Goal: Contribute content: Contribute content

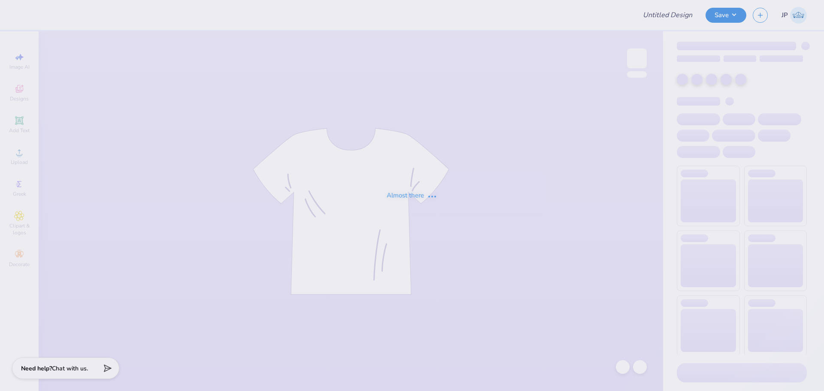
type input "Shirts for CH"
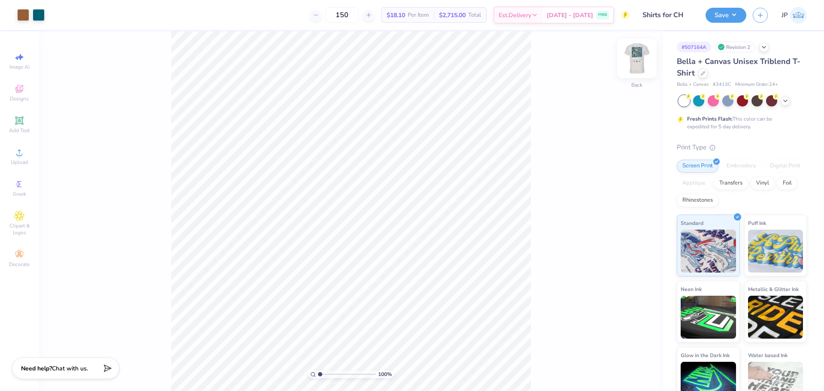
click at [633, 60] on img at bounding box center [637, 58] width 34 height 34
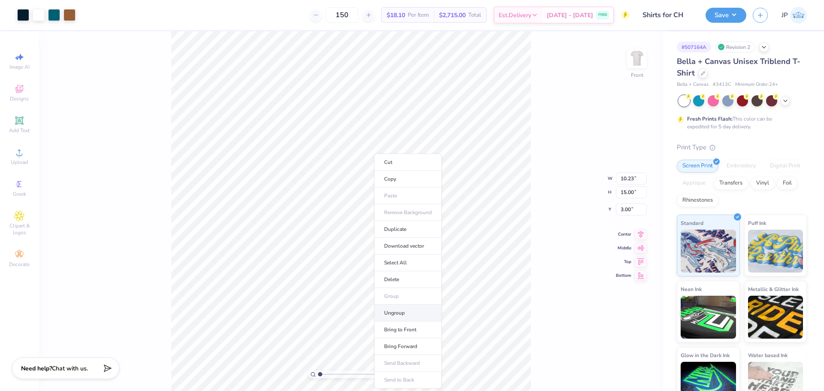
click at [396, 314] on li "Ungroup" at bounding box center [407, 313] width 67 height 17
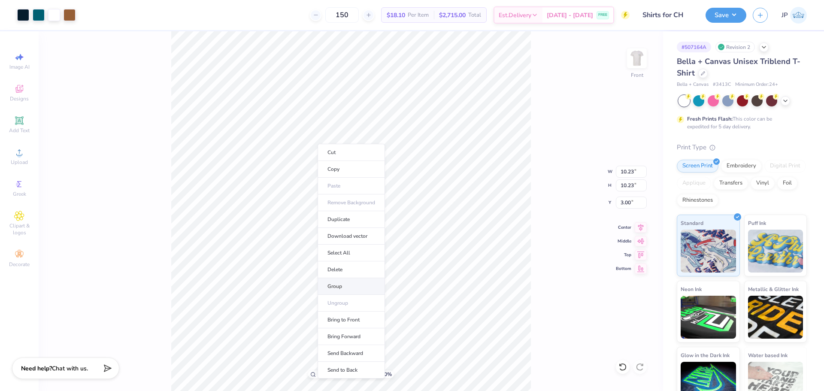
click at [336, 288] on li "Group" at bounding box center [350, 286] width 67 height 17
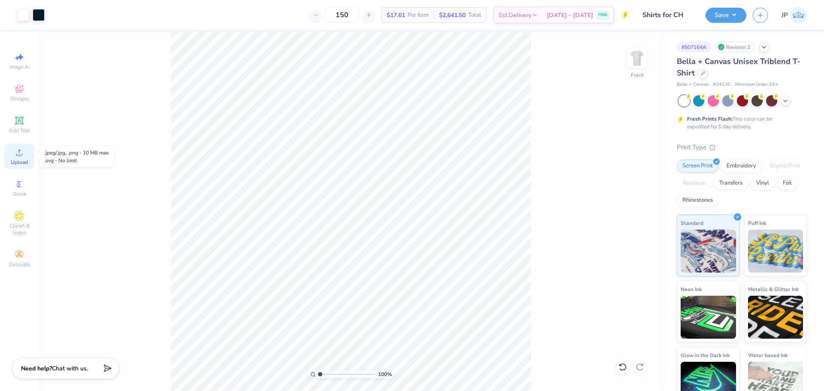
click at [24, 160] on span "Upload" at bounding box center [19, 162] width 17 height 7
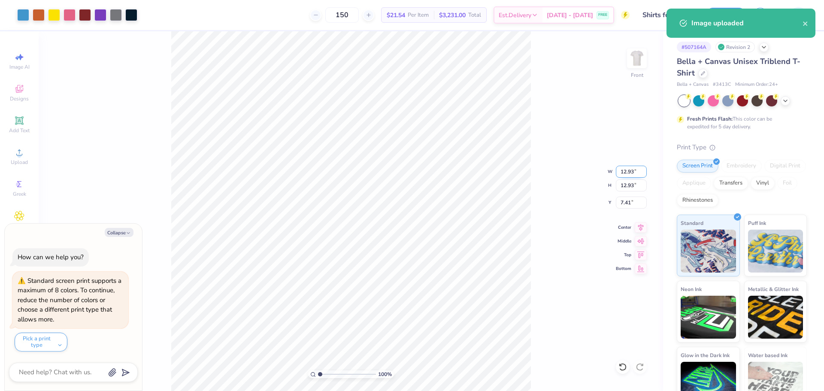
click at [632, 170] on input "12.93" at bounding box center [631, 172] width 31 height 12
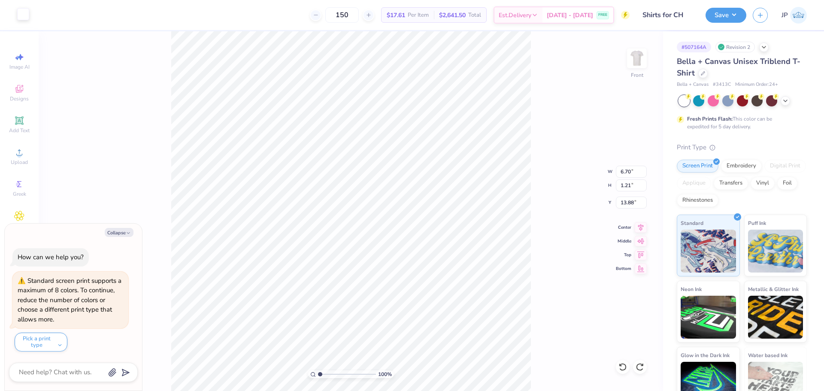
click at [24, 11] on div at bounding box center [23, 14] width 12 height 12
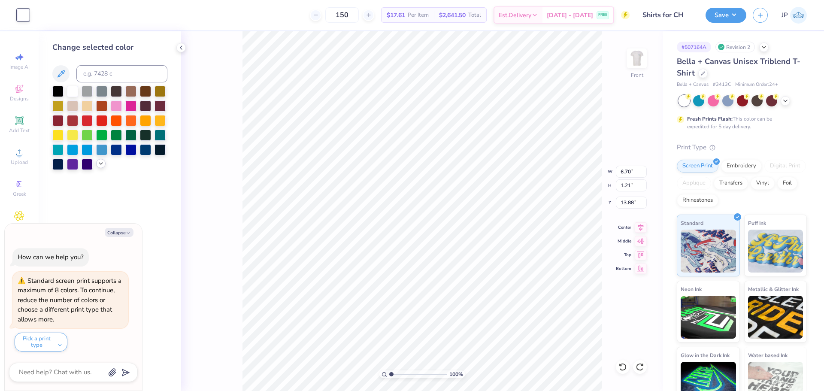
click at [103, 162] on icon at bounding box center [100, 163] width 7 height 7
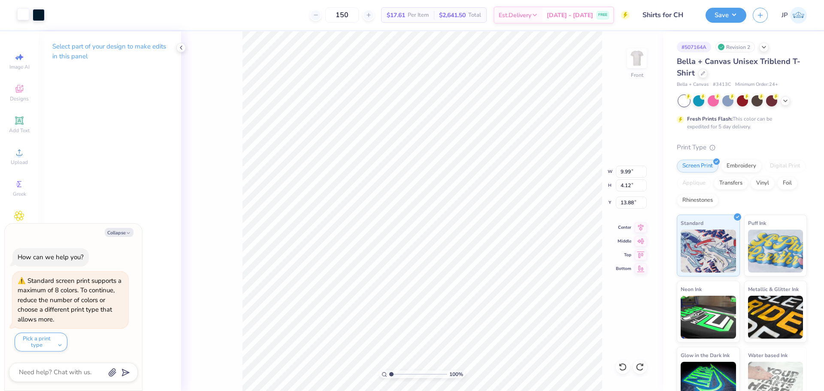
click at [18, 15] on div at bounding box center [23, 14] width 12 height 12
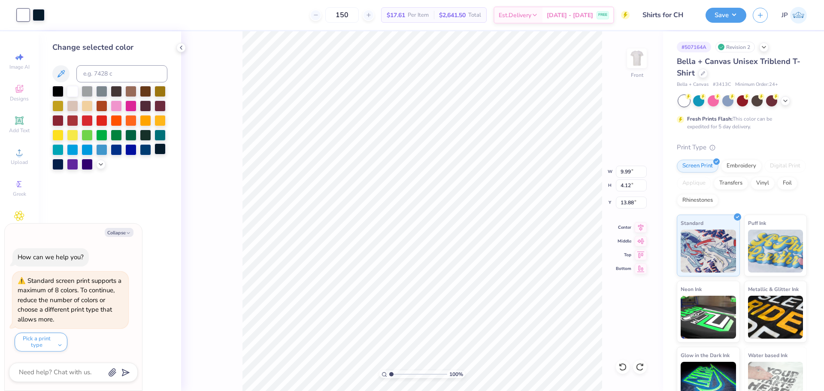
click at [164, 148] on div at bounding box center [159, 148] width 11 height 11
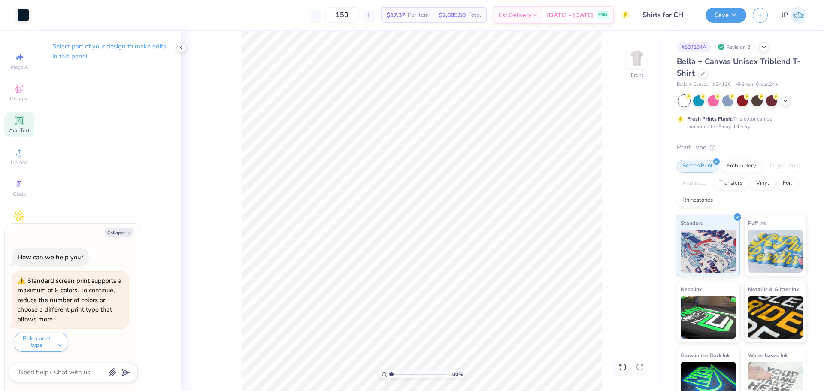
click at [25, 125] on div "Add Text" at bounding box center [19, 124] width 30 height 25
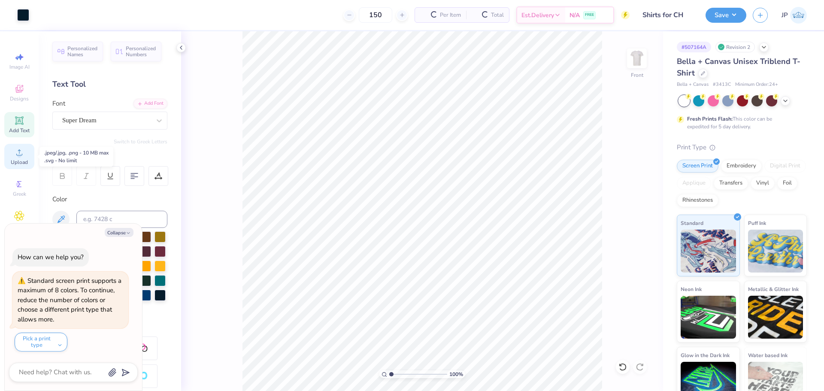
click at [21, 155] on icon at bounding box center [19, 152] width 6 height 6
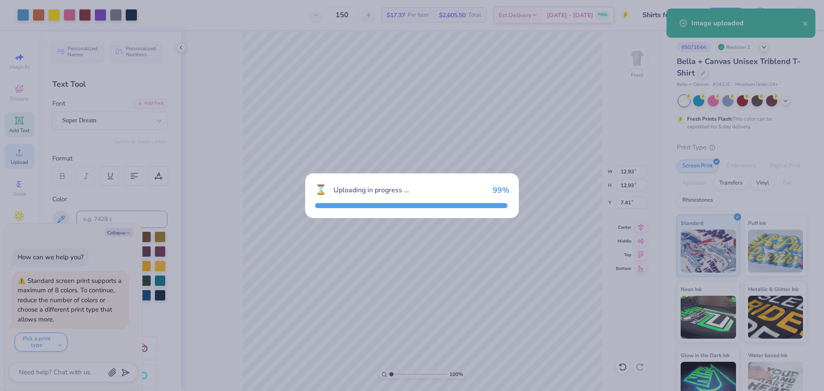
type textarea "x"
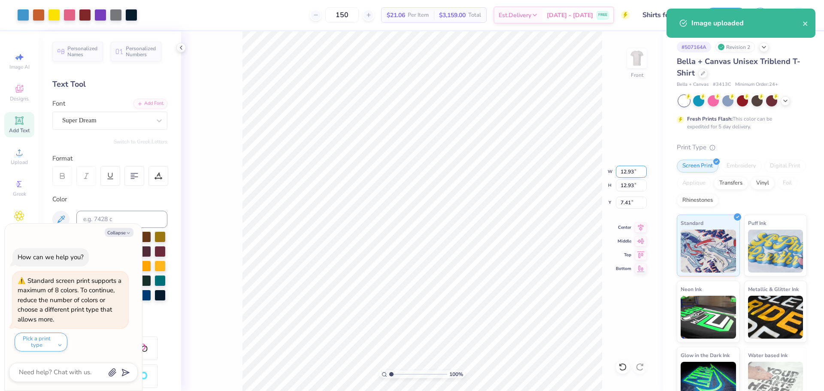
click at [623, 172] on input "12.93" at bounding box center [631, 172] width 31 height 12
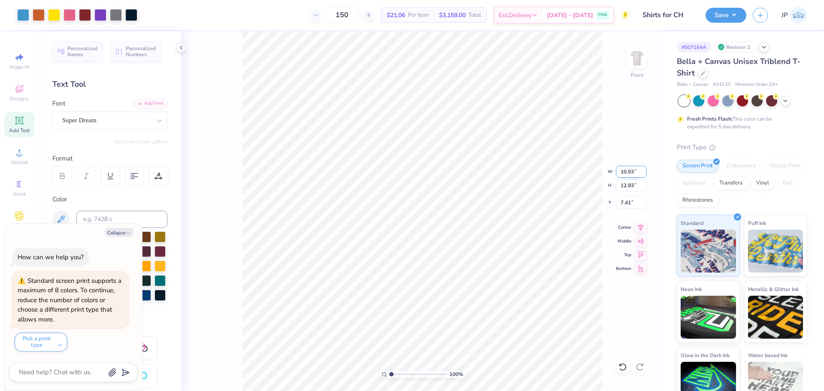
type input "10.93"
type textarea "x"
type input "10.93"
click at [626, 201] on input "8.41" at bounding box center [631, 202] width 31 height 12
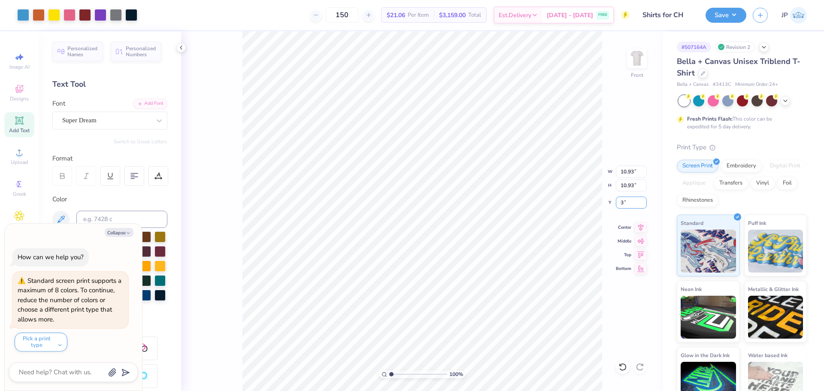
type input "3"
type textarea "x"
type input "3.00"
click at [632, 171] on input "10.93" at bounding box center [631, 172] width 31 height 12
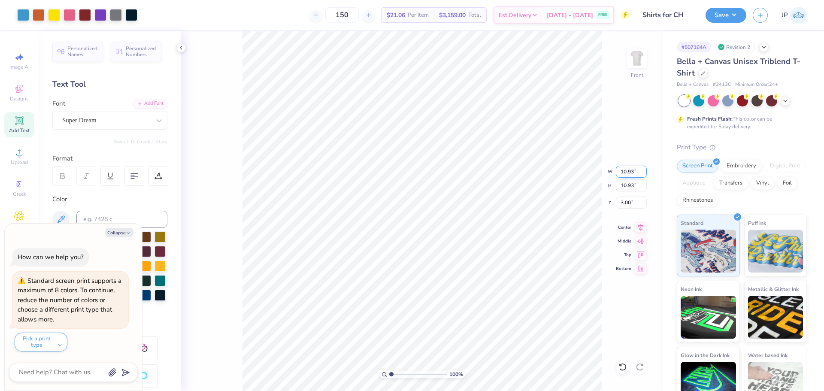
click at [632, 171] on input "10.93" at bounding box center [631, 172] width 31 height 12
type input "10"
type textarea "x"
type input "10.00"
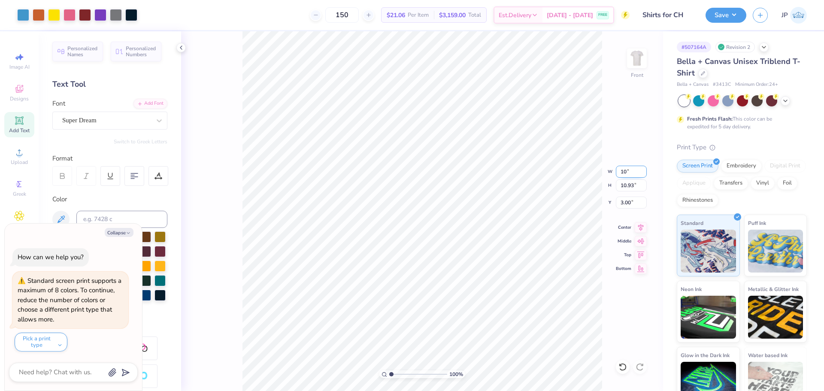
type input "3.47"
click at [434, 294] on li "Group" at bounding box center [439, 296] width 67 height 17
type textarea "x"
click at [630, 170] on input "9.99" at bounding box center [631, 172] width 31 height 12
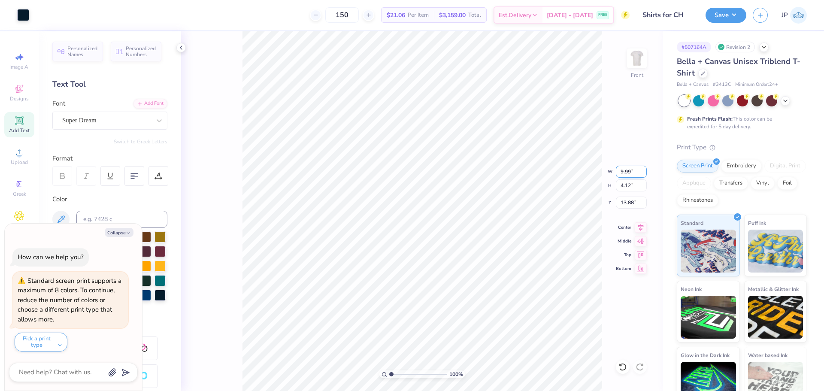
click at [631, 170] on input "9.99" at bounding box center [631, 172] width 31 height 12
type input "10"
type textarea "x"
type input "10.00"
click at [640, 228] on icon at bounding box center [641, 226] width 12 height 10
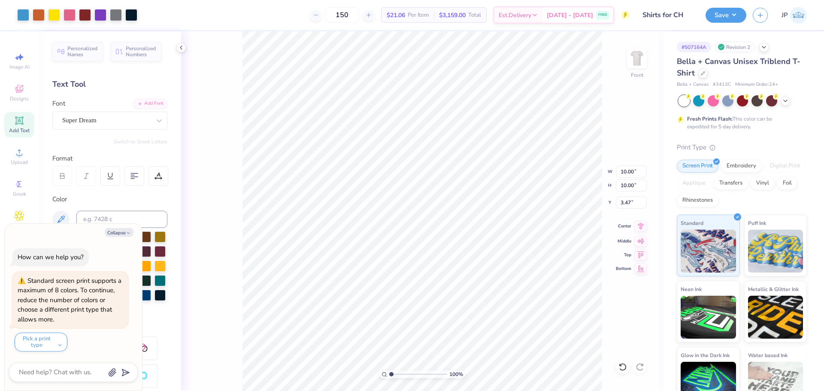
click at [643, 225] on icon at bounding box center [641, 226] width 12 height 10
type textarea "x"
type input "14.44"
type input "3.47"
click at [440, 270] on li "Group" at bounding box center [453, 270] width 67 height 17
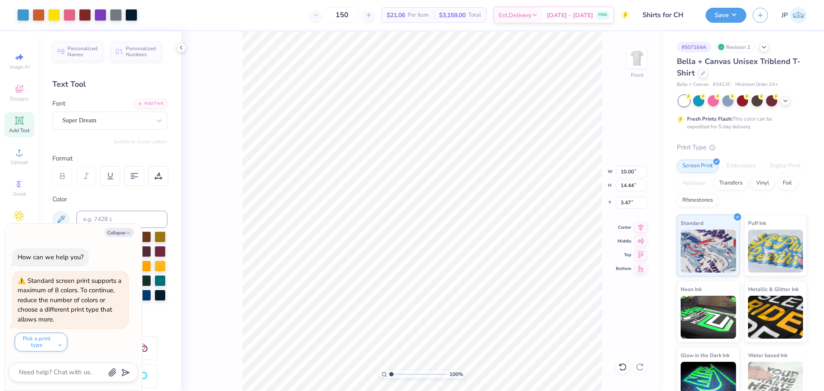
click at [323, 26] on div "Art colors 150 $21.06 Per Item $3,159.00 Total Est. Delivery [DATE] - [DATE] FR…" at bounding box center [412, 195] width 824 height 391
type textarea "x"
click at [630, 205] on input "3.47" at bounding box center [631, 202] width 31 height 12
click at [619, 200] on input "3.47" at bounding box center [631, 202] width 31 height 12
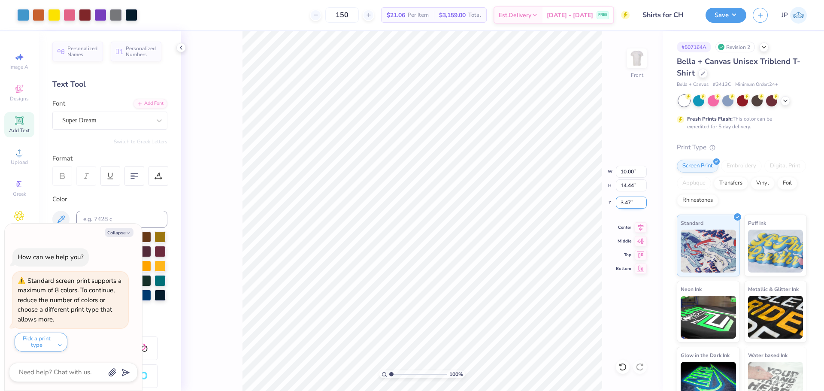
click at [619, 200] on input "3.47" at bounding box center [631, 202] width 31 height 12
type input "3"
type textarea "x"
type input "3.00"
click at [631, 189] on input "14.44" at bounding box center [631, 185] width 31 height 12
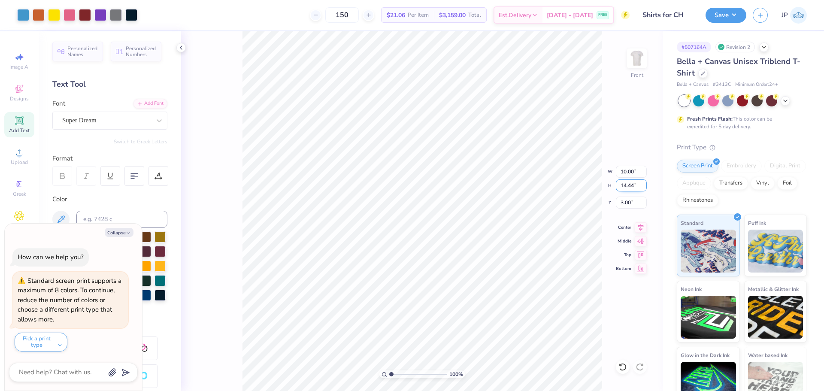
click at [631, 189] on input "14.44" at bounding box center [631, 185] width 31 height 12
type input "15"
type textarea "x"
type input "10.39"
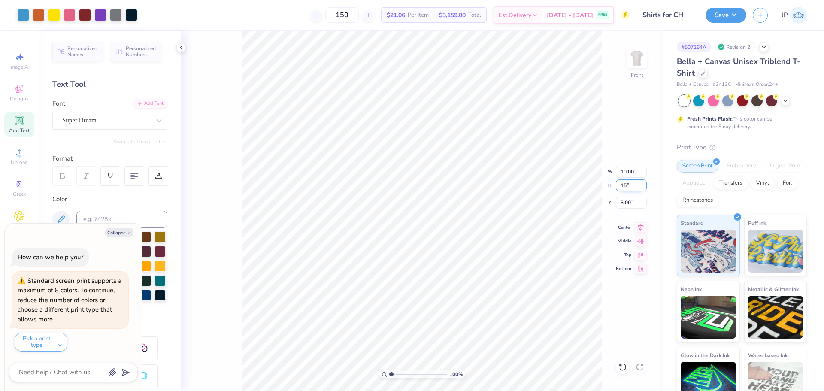
type input "15.00"
click at [621, 203] on input "2.72" at bounding box center [631, 202] width 31 height 12
type input "3"
type textarea "x"
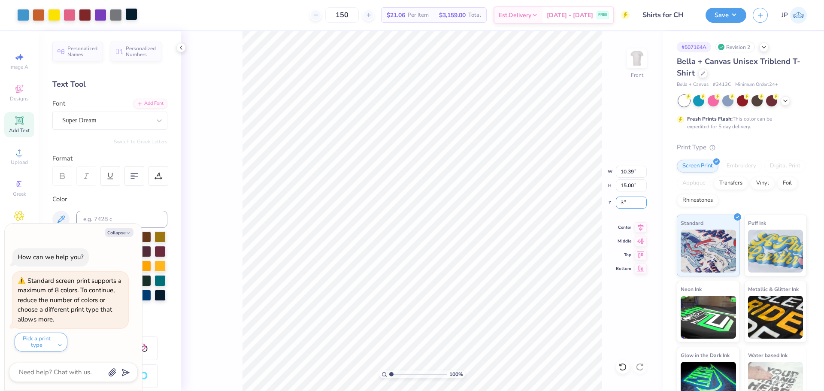
type input "3.00"
click at [638, 57] on img at bounding box center [637, 58] width 34 height 34
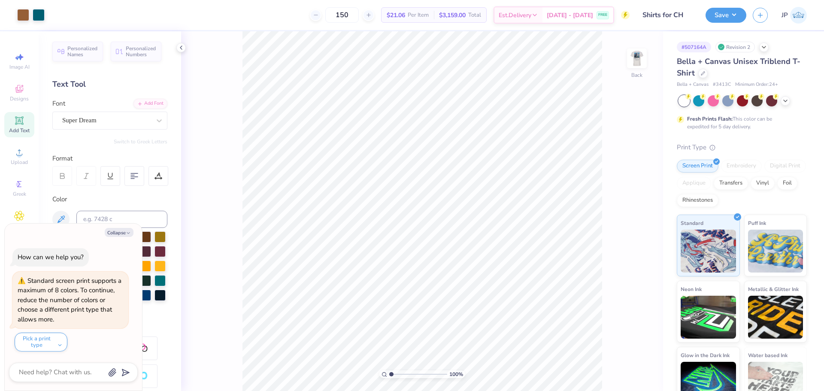
type textarea "x"
click at [629, 209] on input "3.25" at bounding box center [631, 209] width 31 height 12
click at [630, 209] on input "3.25" at bounding box center [631, 209] width 31 height 12
type input "3"
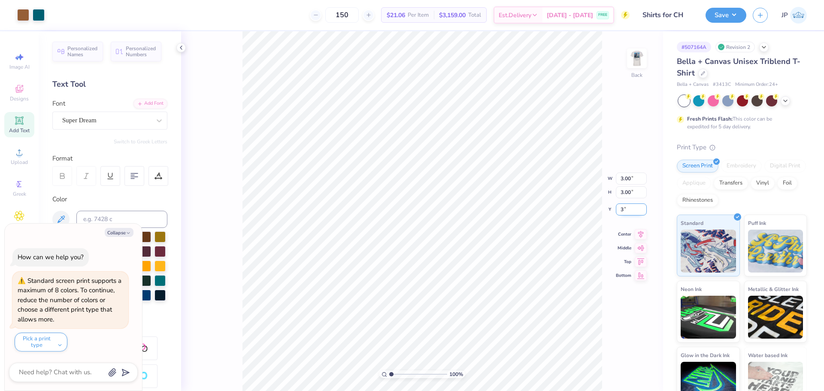
type textarea "x"
type input "3.00"
click at [632, 54] on img at bounding box center [637, 58] width 34 height 34
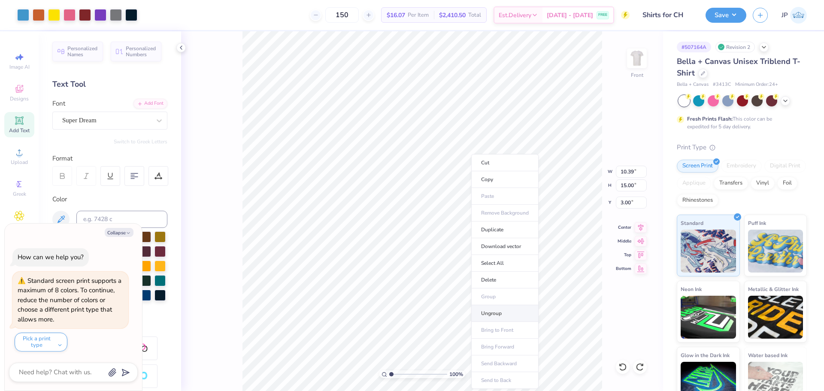
click at [497, 312] on li "Ungroup" at bounding box center [504, 313] width 67 height 17
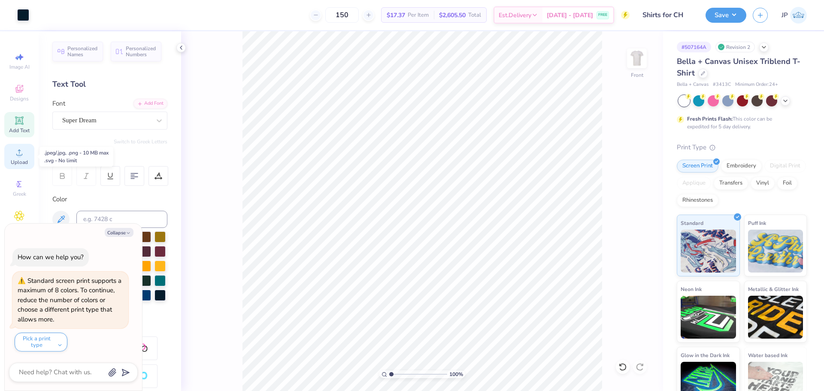
click at [30, 159] on div "Upload" at bounding box center [19, 156] width 30 height 25
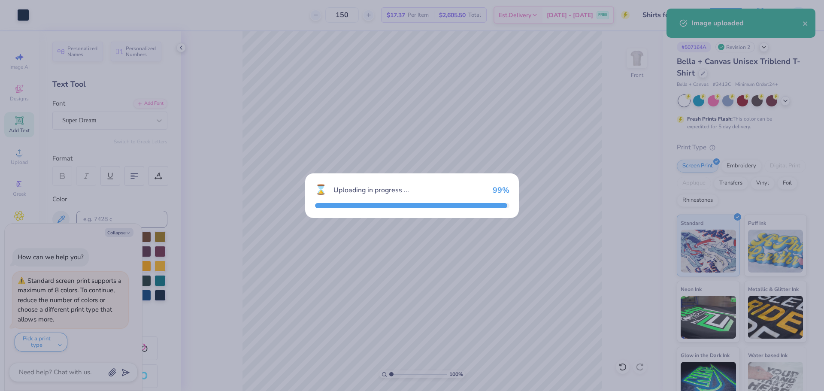
type textarea "x"
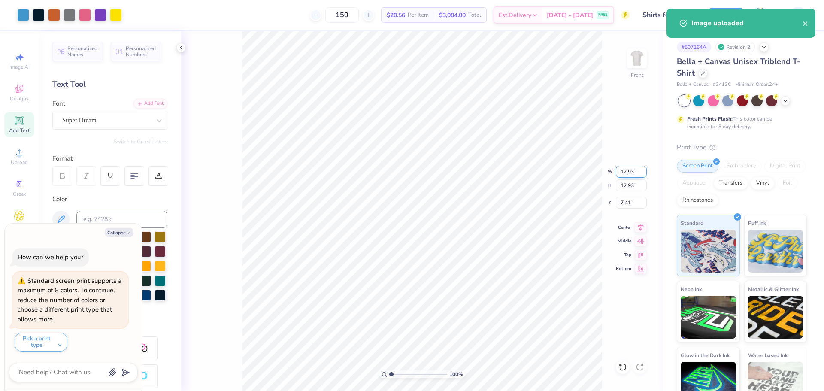
click at [628, 171] on input "12.93" at bounding box center [631, 172] width 31 height 12
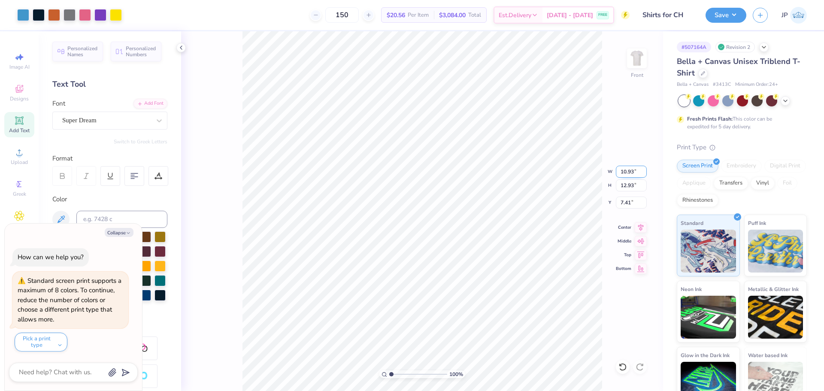
type input "10.93"
type textarea "x"
type input "10.93"
click at [626, 203] on input "8.41" at bounding box center [631, 202] width 31 height 12
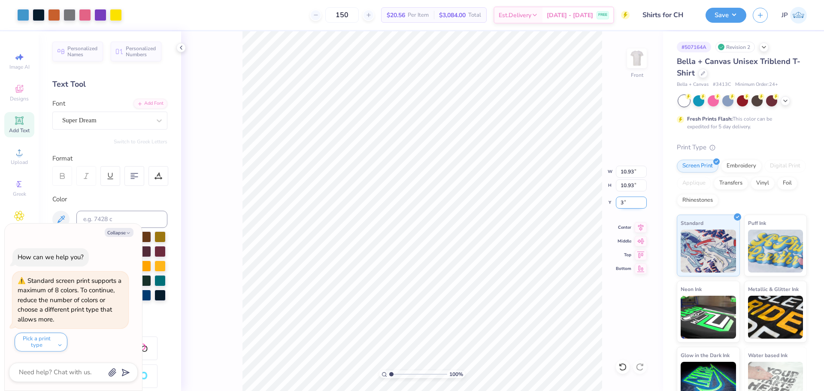
type input "3"
type textarea "x"
type input "3.00"
click at [629, 172] on input "10.93" at bounding box center [631, 172] width 31 height 12
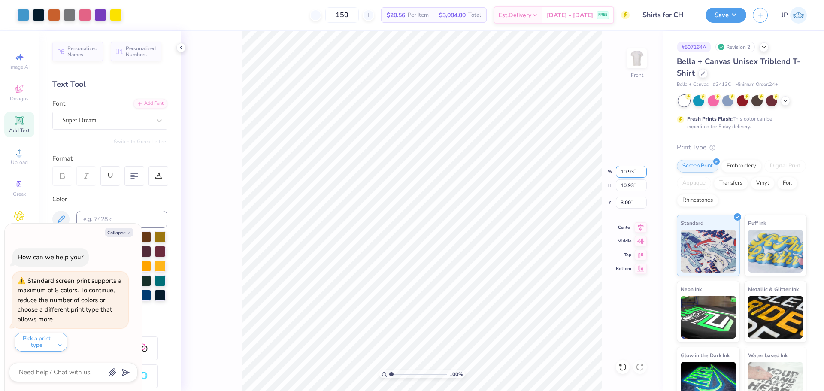
click at [629, 172] on input "10.93" at bounding box center [631, 172] width 31 height 12
type input "10"
type textarea "x"
type input "10.00"
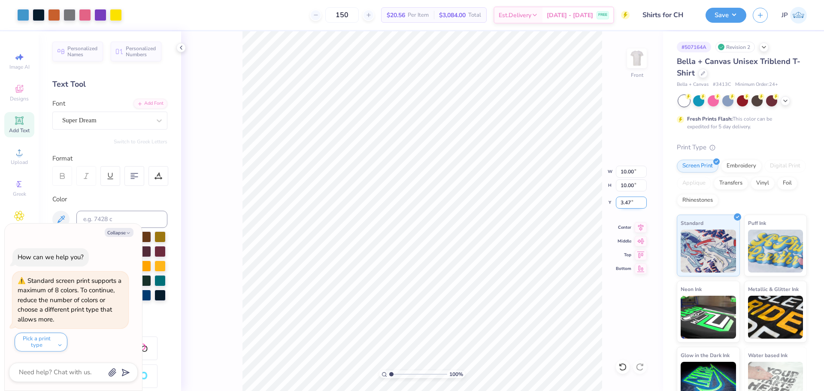
click at [629, 202] on input "3.47" at bounding box center [631, 202] width 31 height 12
type input "3"
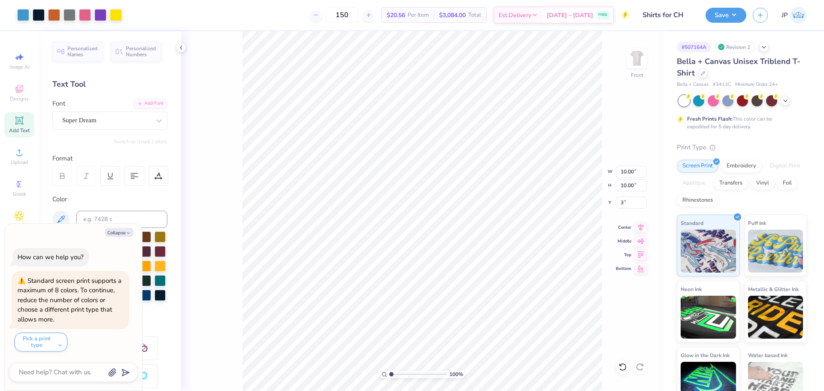
type textarea "x"
type input "3.00"
type textarea "x"
type input "10.86"
click at [644, 227] on icon at bounding box center [641, 226] width 12 height 10
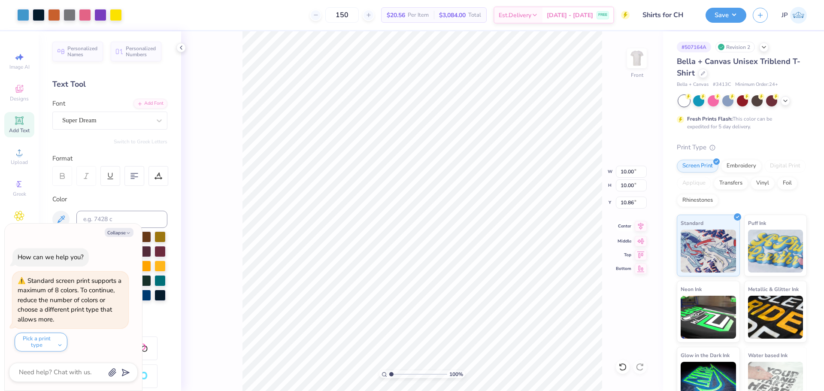
type textarea "x"
click at [627, 203] on input "3.47" at bounding box center [631, 202] width 31 height 12
type input "3"
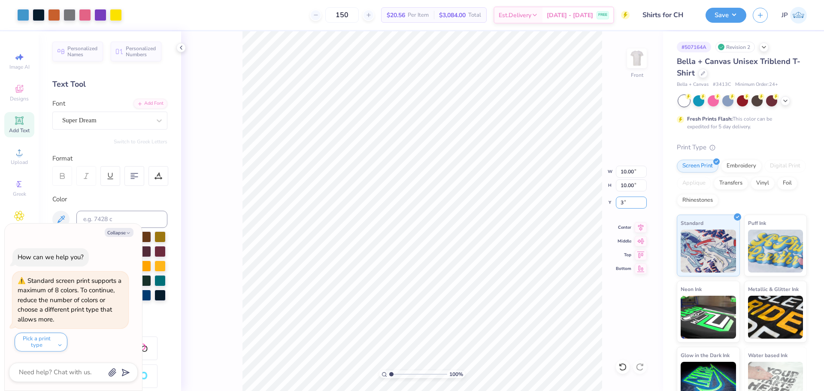
type textarea "x"
type input "3.00"
click at [589, 172] on div "100 % Front W 10.00 H 10.00 Y 3.00 Center Middle Top Bottom" at bounding box center [422, 211] width 482 height 360
type textarea "x"
click at [629, 170] on input "10.00" at bounding box center [631, 172] width 31 height 12
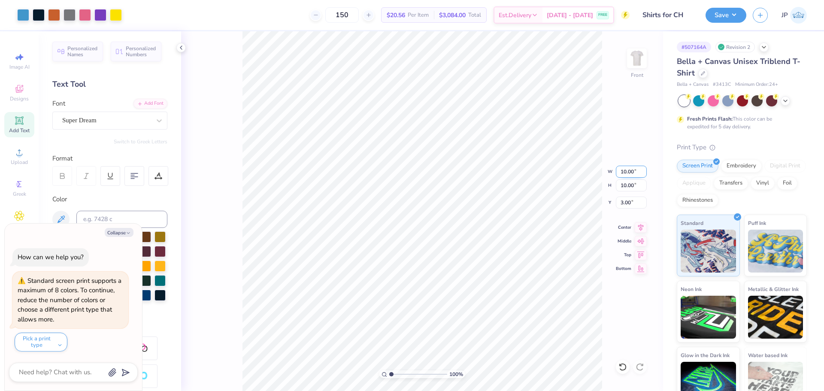
click at [628, 170] on input "10.00" at bounding box center [631, 172] width 31 height 12
click at [629, 170] on input "10.00" at bounding box center [631, 172] width 31 height 12
type input "10.39"
type textarea "x"
type input "10.39"
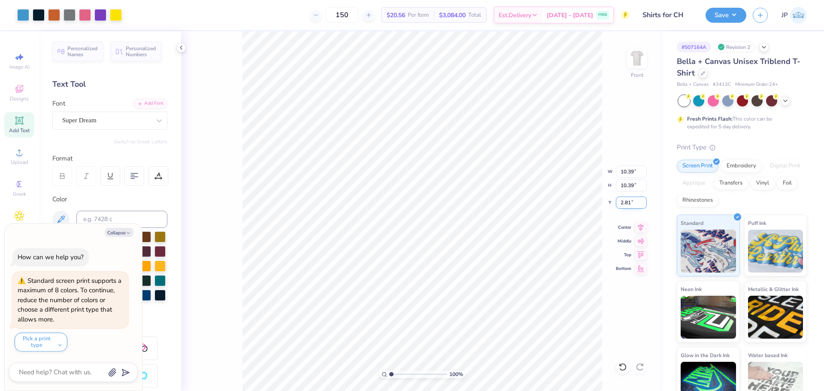
click at [627, 205] on input "2.81" at bounding box center [631, 202] width 31 height 12
click at [629, 205] on input "2.81" at bounding box center [631, 202] width 31 height 12
type input "3"
type textarea "x"
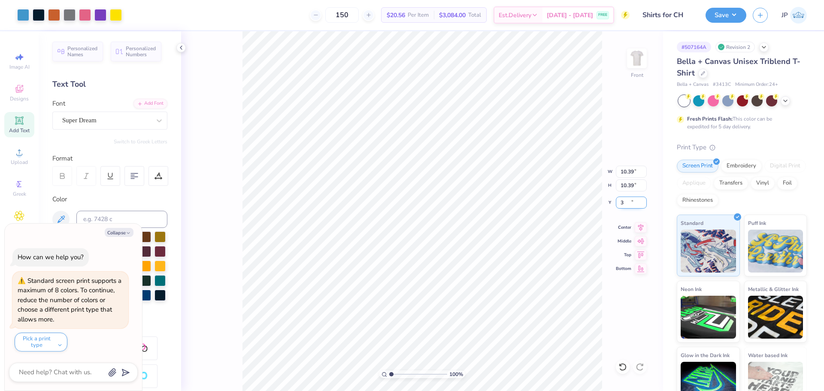
type input "3.00"
click at [466, 268] on li "Group" at bounding box center [475, 267] width 67 height 17
type textarea "x"
type input "1"
drag, startPoint x: 402, startPoint y: 375, endPoint x: 340, endPoint y: 348, distance: 66.9
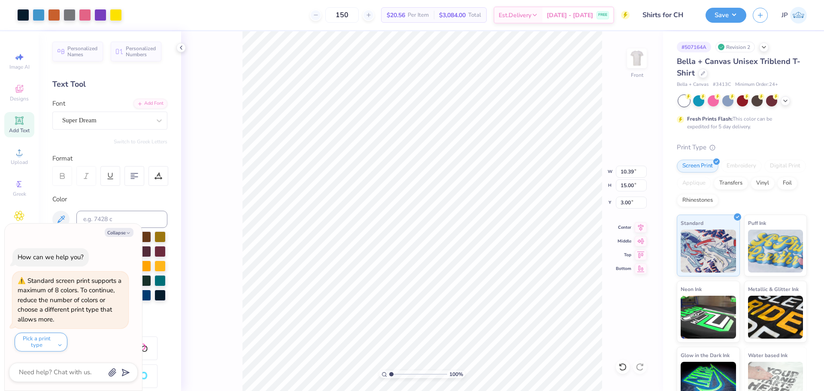
click at [389, 370] on input "range" at bounding box center [418, 374] width 58 height 8
click at [735, 15] on button "Save" at bounding box center [725, 13] width 41 height 15
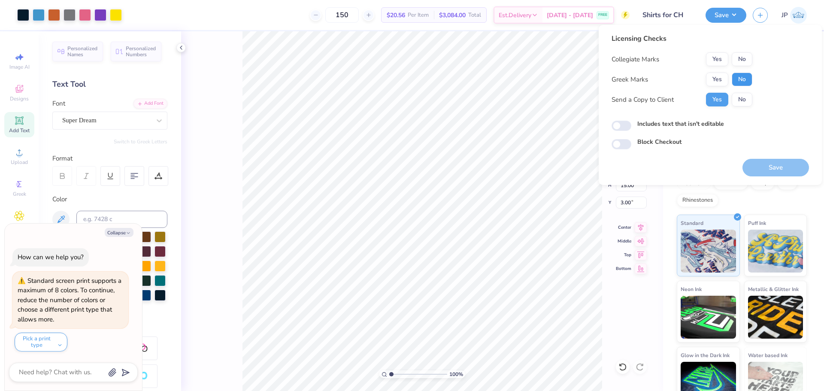
drag, startPoint x: 745, startPoint y: 80, endPoint x: 742, endPoint y: 70, distance: 10.3
click at [745, 80] on button "No" at bounding box center [742, 80] width 21 height 14
click at [740, 60] on button "No" at bounding box center [742, 59] width 21 height 14
click at [768, 173] on button "Save" at bounding box center [775, 168] width 67 height 18
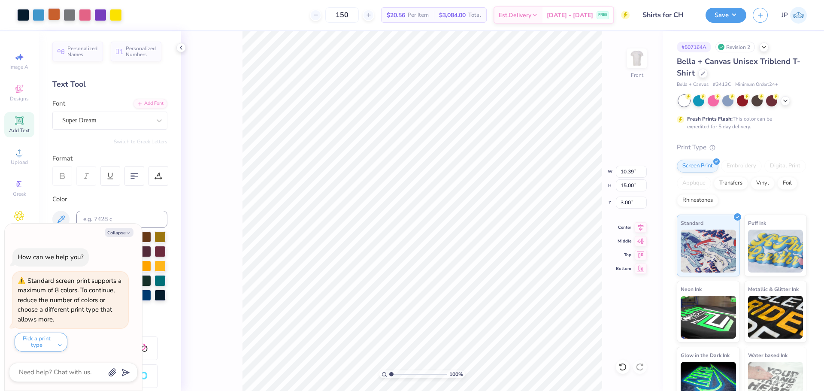
click at [52, 16] on div at bounding box center [54, 14] width 12 height 12
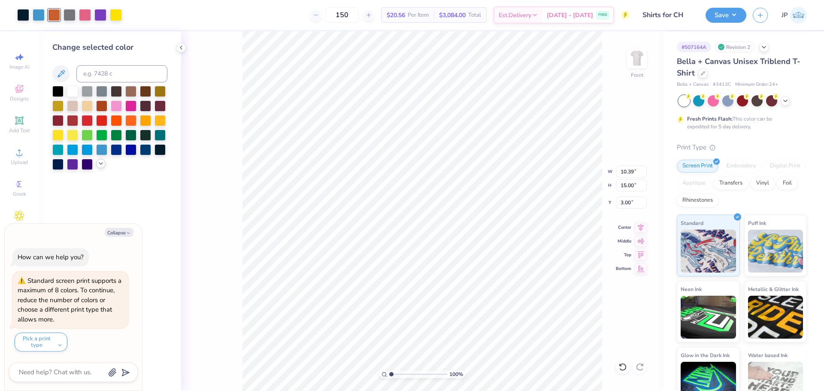
click at [98, 165] on icon at bounding box center [100, 163] width 7 height 7
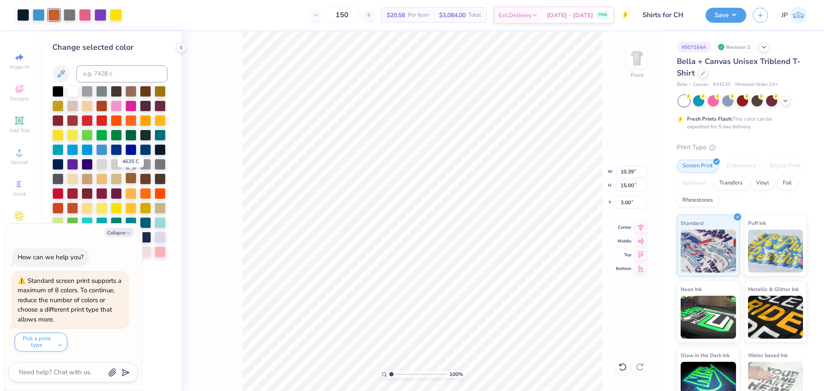
click at [130, 175] on div at bounding box center [130, 177] width 11 height 11
type textarea "x"
drag, startPoint x: 392, startPoint y: 374, endPoint x: 402, endPoint y: 374, distance: 10.3
click at [402, 374] on input "range" at bounding box center [418, 374] width 58 height 8
drag, startPoint x: 403, startPoint y: 375, endPoint x: 364, endPoint y: 360, distance: 42.1
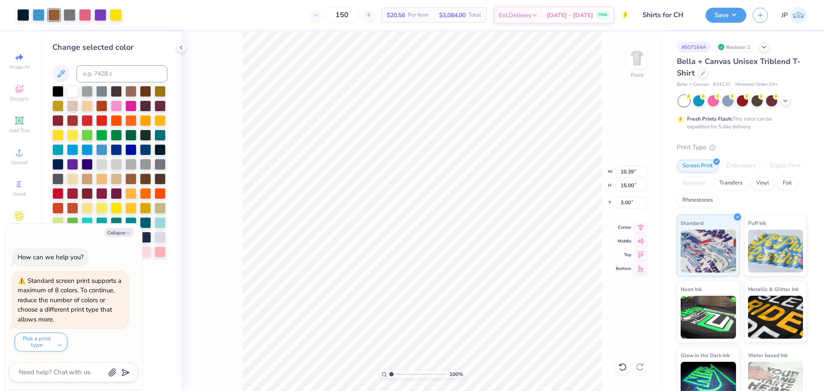
type input "1"
click at [389, 370] on input "range" at bounding box center [418, 374] width 58 height 8
click at [722, 18] on button "Save" at bounding box center [725, 13] width 41 height 15
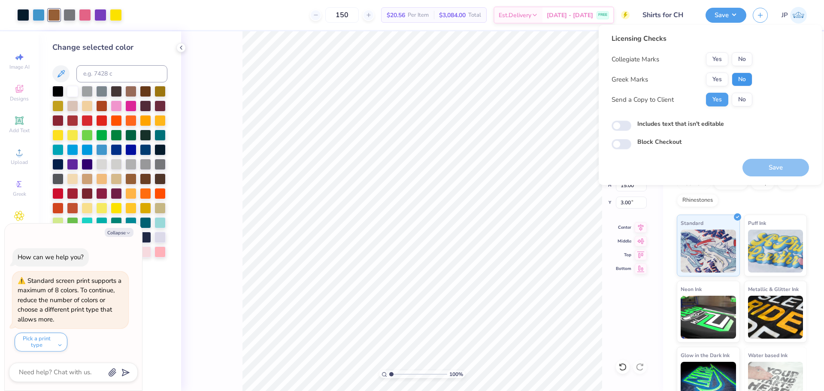
click at [740, 75] on button "No" at bounding box center [742, 80] width 21 height 14
click at [741, 63] on button "No" at bounding box center [742, 59] width 21 height 14
click at [765, 164] on button "Save" at bounding box center [775, 168] width 67 height 18
type textarea "x"
